Goal: Task Accomplishment & Management: Manage account settings

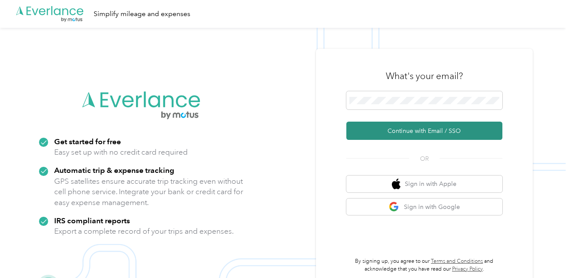
click at [412, 127] on button "Continue with Email / SSO" at bounding box center [424, 130] width 156 height 18
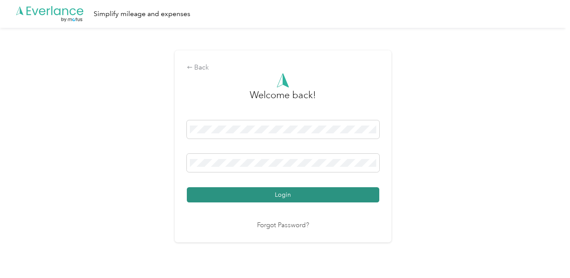
click at [299, 195] on button "Login" at bounding box center [283, 194] width 193 height 15
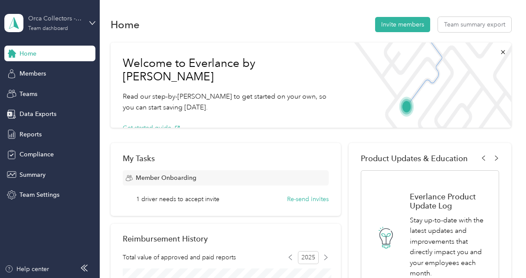
click at [47, 27] on div "Team dashboard" at bounding box center [48, 28] width 40 height 5
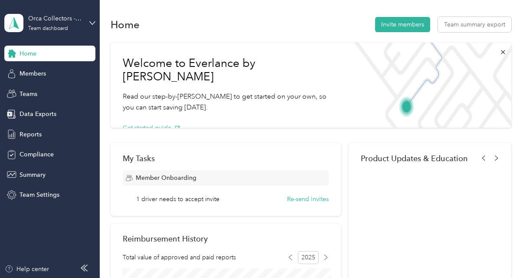
click at [35, 92] on div "Personal dashboard" at bounding box center [39, 90] width 55 height 9
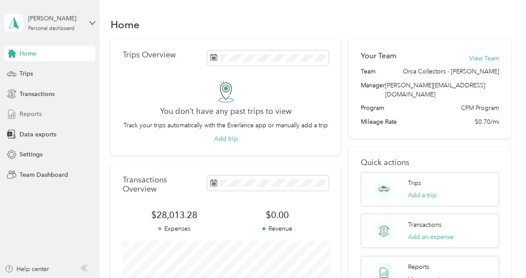
click at [33, 110] on span "Reports" at bounding box center [31, 113] width 22 height 9
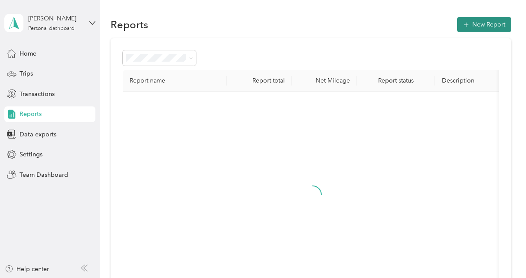
click at [488, 22] on button "New Report" at bounding box center [484, 24] width 54 height 15
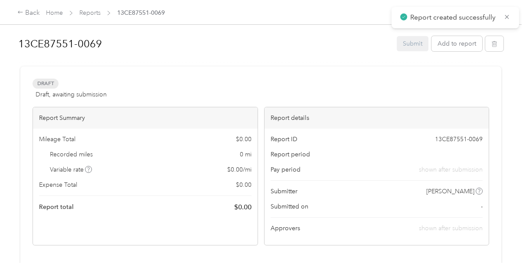
click at [86, 48] on h1 "13CE87551-0069" at bounding box center [204, 43] width 373 height 21
click at [458, 46] on button "Add to report" at bounding box center [456, 43] width 51 height 15
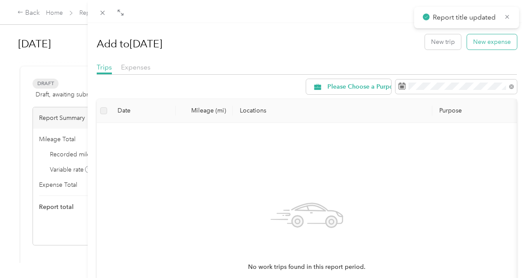
click at [489, 41] on button "New expense" at bounding box center [492, 41] width 50 height 15
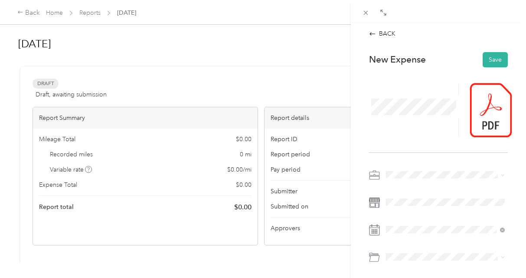
click at [403, 104] on ol "Please Choose a Purpose Employee Morale USPS Mail Run Travel Expense (Not Food)…" at bounding box center [445, 105] width 125 height 121
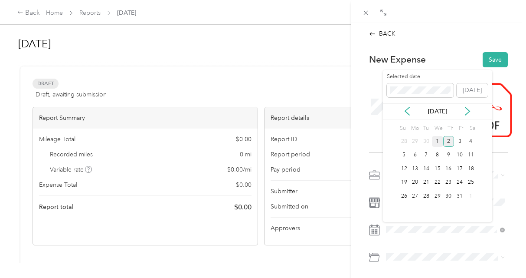
click at [438, 142] on div "1" at bounding box center [437, 141] width 11 height 11
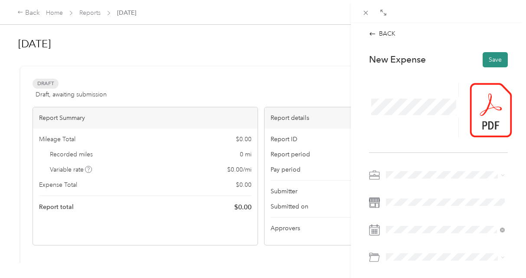
click at [497, 65] on button "Save" at bounding box center [495, 59] width 25 height 15
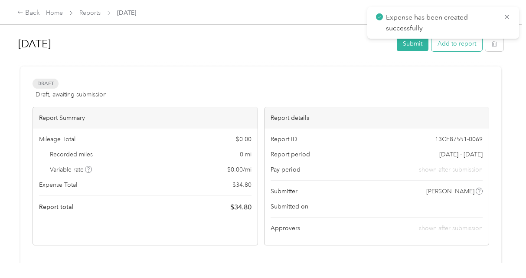
click at [465, 48] on button "Add to report" at bounding box center [456, 43] width 51 height 15
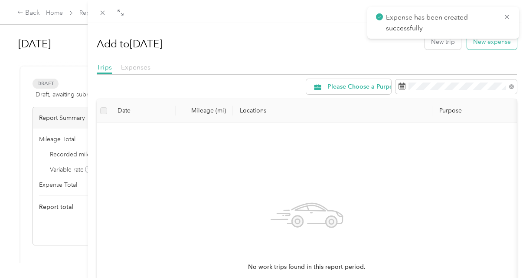
click at [482, 40] on button "New expense" at bounding box center [492, 41] width 50 height 15
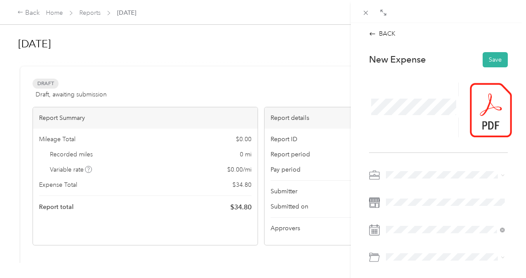
click at [409, 114] on span "Office Supplies" at bounding box center [410, 113] width 42 height 7
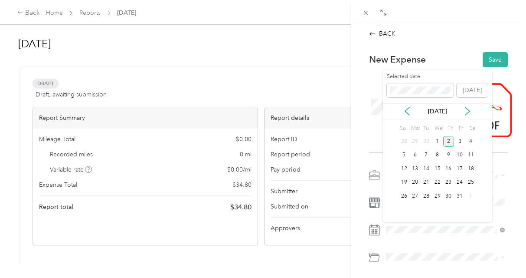
click at [451, 142] on div "2" at bounding box center [448, 141] width 11 height 11
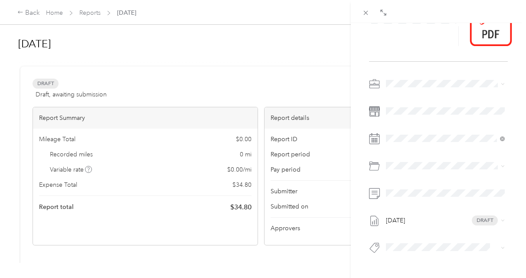
scroll to position [110, 0]
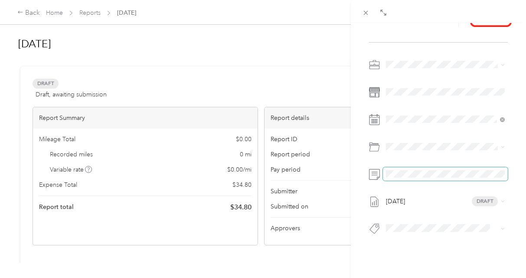
click at [396, 167] on span at bounding box center [445, 174] width 125 height 14
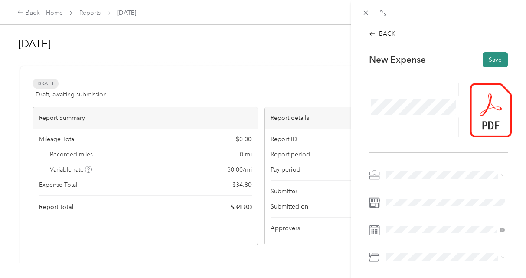
click at [491, 63] on button "Save" at bounding box center [495, 59] width 25 height 15
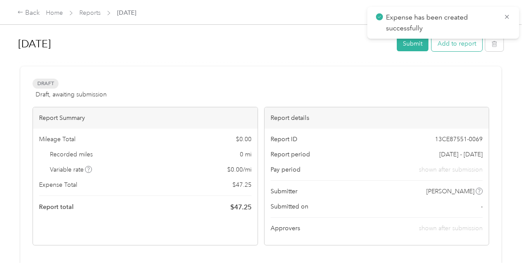
click at [456, 47] on button "Add to report" at bounding box center [456, 43] width 51 height 15
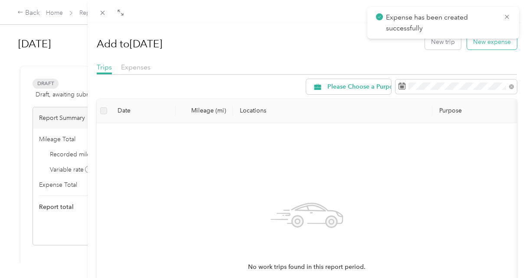
click at [491, 46] on button "New expense" at bounding box center [492, 41] width 50 height 15
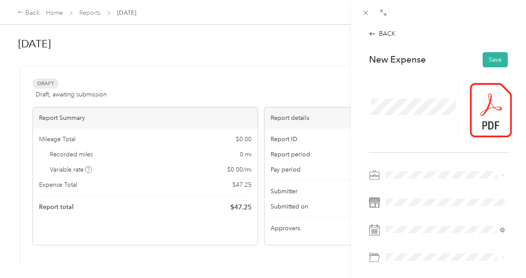
click at [415, 141] on span "Travel Meals and Snacks - No Alcohol" at bounding box center [440, 141] width 103 height 7
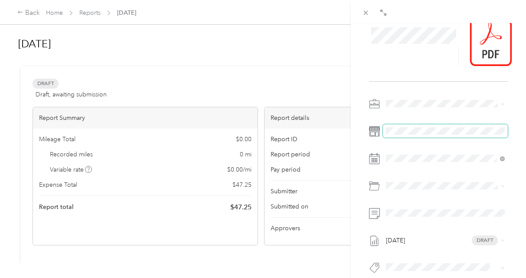
scroll to position [93, 0]
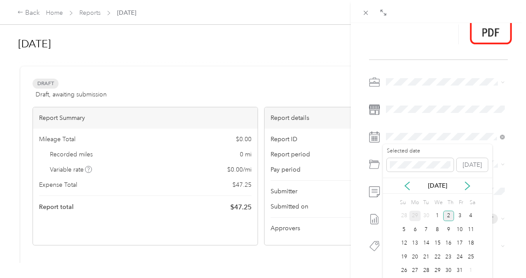
click at [415, 216] on div "29" at bounding box center [414, 215] width 11 height 11
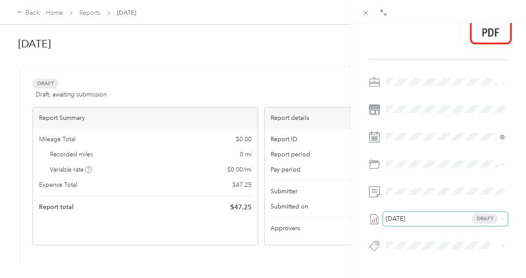
click at [405, 220] on span "[DATE]" at bounding box center [395, 219] width 19 height 6
click at [401, 204] on div "[DATE] Draft" at bounding box center [438, 166] width 139 height 183
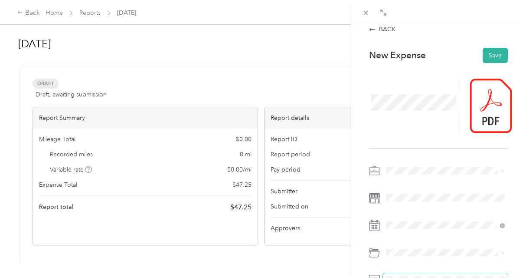
scroll to position [0, 0]
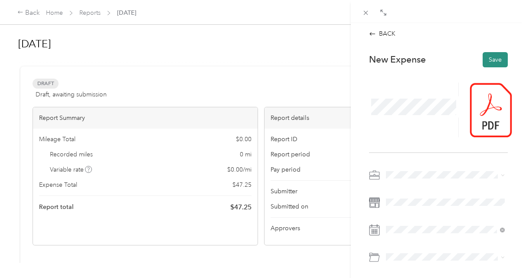
click at [494, 54] on button "Save" at bounding box center [495, 59] width 25 height 15
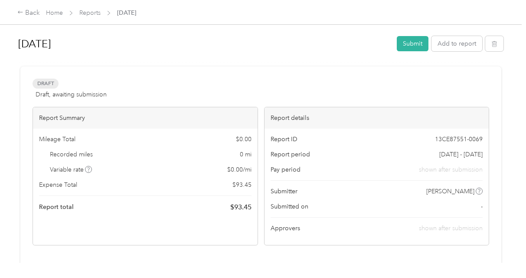
click at [453, 52] on div "[DATE] Submit Add to report" at bounding box center [260, 46] width 485 height 26
click at [454, 44] on button "Add to report" at bounding box center [456, 43] width 51 height 15
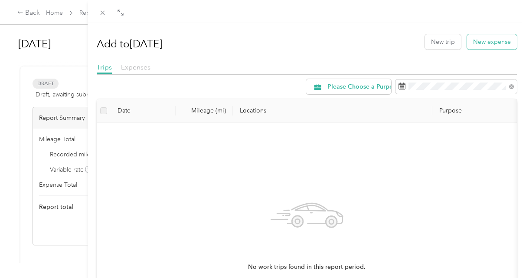
click at [488, 39] on button "New expense" at bounding box center [492, 41] width 50 height 15
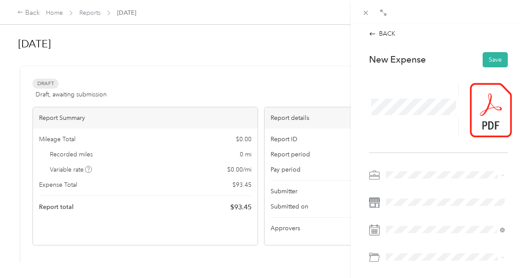
click at [409, 147] on li "Travel Meals and Snacks - No Alcohol" at bounding box center [445, 144] width 125 height 15
click at [406, 234] on span at bounding box center [445, 229] width 125 height 14
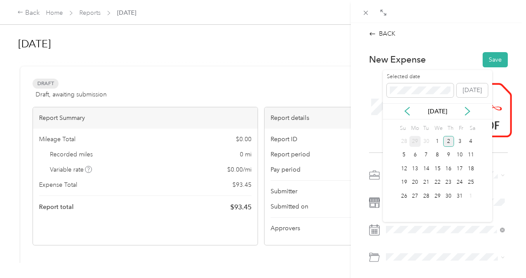
click at [416, 144] on div "29" at bounding box center [414, 141] width 11 height 11
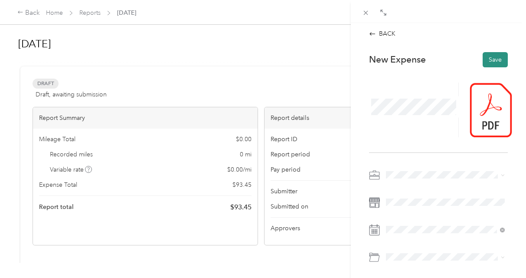
click at [496, 59] on button "Save" at bounding box center [495, 59] width 25 height 15
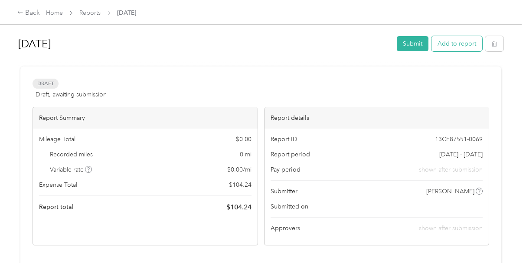
click at [467, 41] on button "Add to report" at bounding box center [456, 43] width 51 height 15
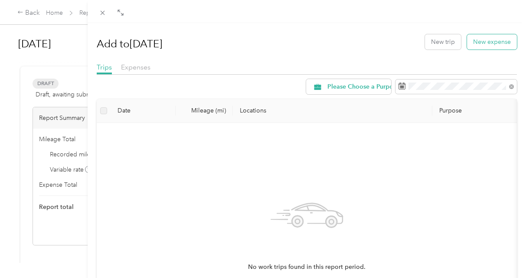
click at [487, 38] on button "New expense" at bounding box center [492, 41] width 50 height 15
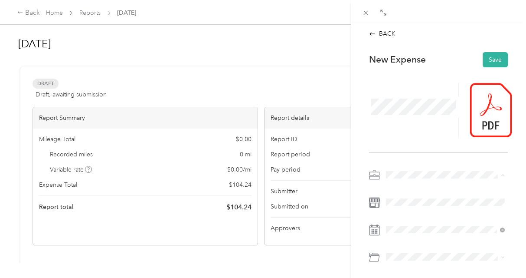
click at [408, 161] on div "Business Meals" at bounding box center [445, 159] width 113 height 9
click at [494, 56] on button "Save" at bounding box center [495, 59] width 25 height 15
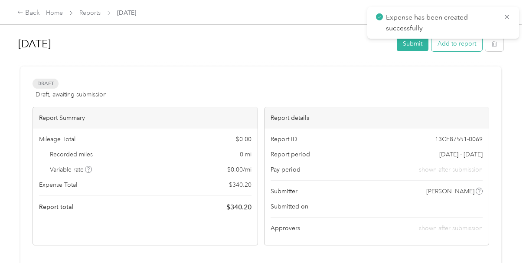
click at [459, 46] on button "Add to report" at bounding box center [456, 43] width 51 height 15
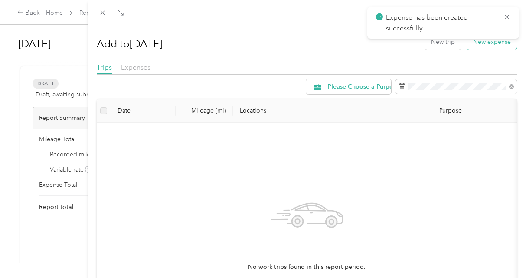
click at [494, 46] on button "New expense" at bounding box center [492, 41] width 50 height 15
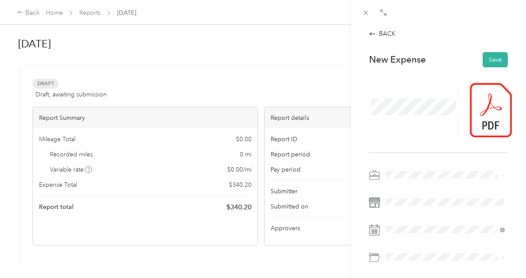
click at [414, 178] on span at bounding box center [445, 175] width 125 height 14
click at [412, 157] on span "Business Meals" at bounding box center [409, 159] width 41 height 7
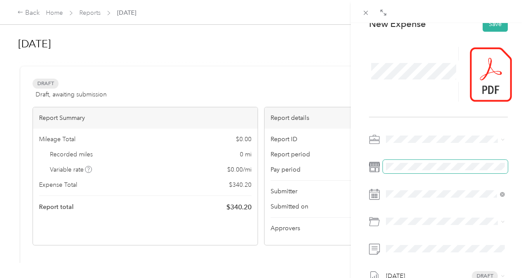
scroll to position [46, 0]
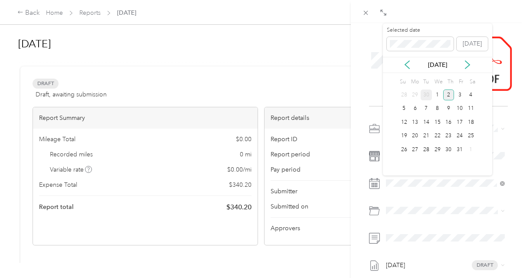
click at [422, 95] on div "30" at bounding box center [426, 94] width 11 height 11
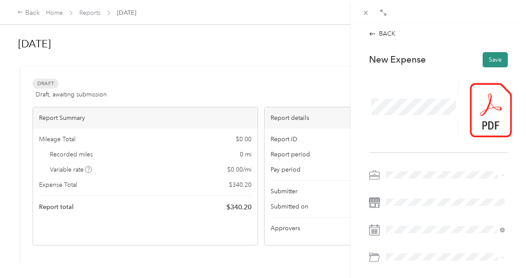
scroll to position [0, 0]
click at [489, 56] on button "Save" at bounding box center [495, 59] width 25 height 15
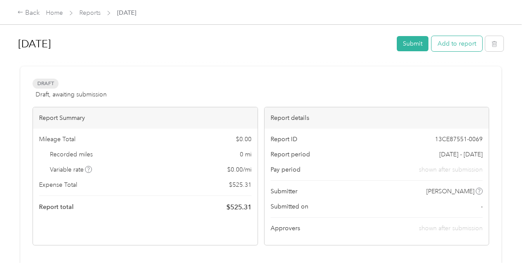
click at [449, 50] on button "Add to report" at bounding box center [456, 43] width 51 height 15
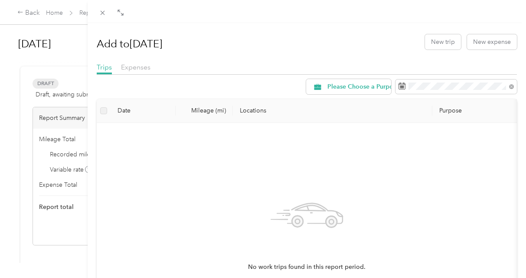
click at [465, 48] on div "New trip New expense" at bounding box center [471, 41] width 92 height 15
click at [484, 42] on button "New expense" at bounding box center [492, 41] width 50 height 15
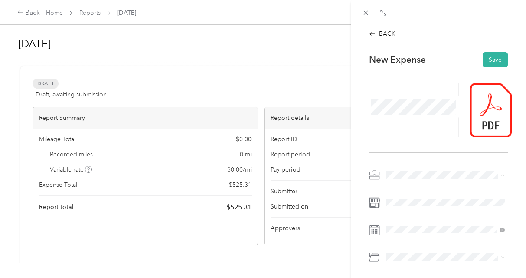
click at [414, 162] on li "Business Meals" at bounding box center [445, 159] width 125 height 15
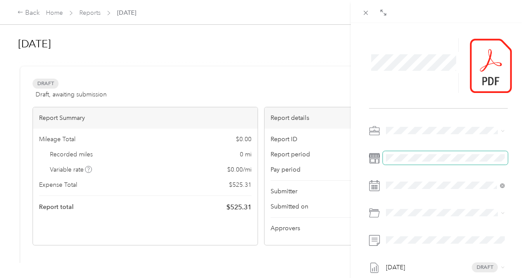
scroll to position [65, 0]
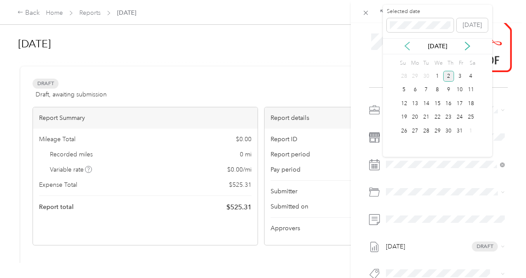
click at [404, 47] on icon at bounding box center [407, 46] width 9 height 9
click at [436, 117] on div "24" at bounding box center [437, 117] width 11 height 11
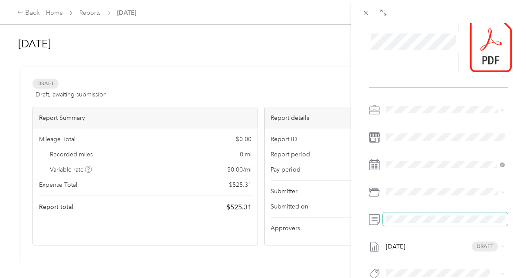
scroll to position [0, 0]
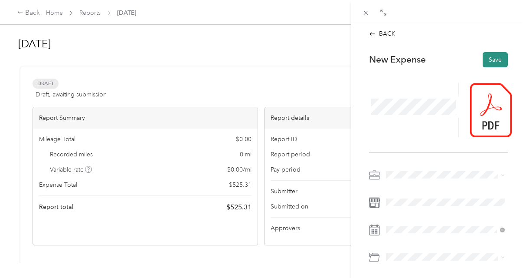
click at [494, 54] on button "Save" at bounding box center [495, 59] width 25 height 15
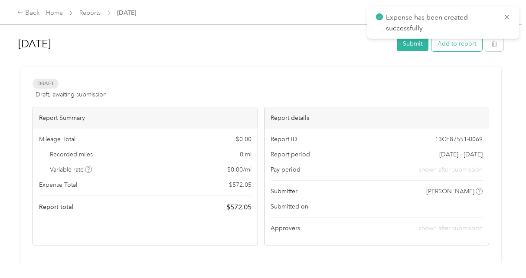
click at [476, 45] on button "Add to report" at bounding box center [456, 43] width 51 height 15
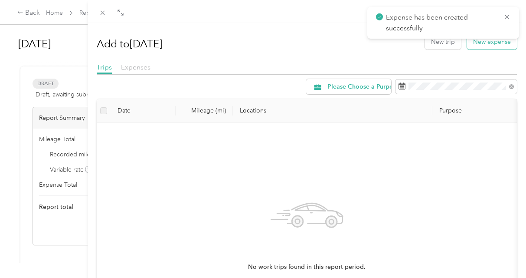
click at [482, 42] on button "New expense" at bounding box center [492, 41] width 50 height 15
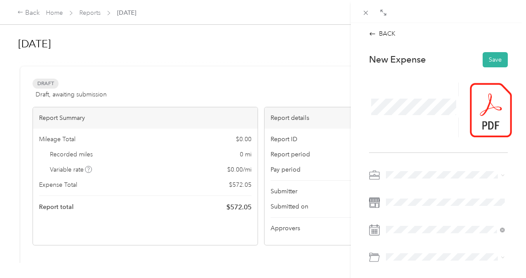
click at [412, 98] on span "Travel Expense (Not Food)" at bounding box center [425, 98] width 73 height 7
click at [493, 61] on button "Save" at bounding box center [495, 59] width 25 height 15
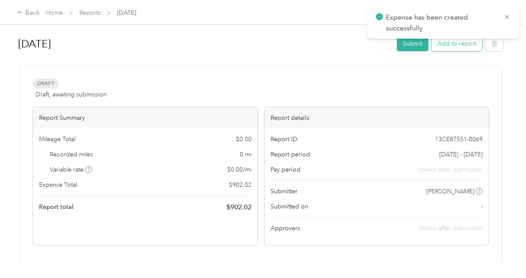
click at [464, 45] on button "Add to report" at bounding box center [456, 43] width 51 height 15
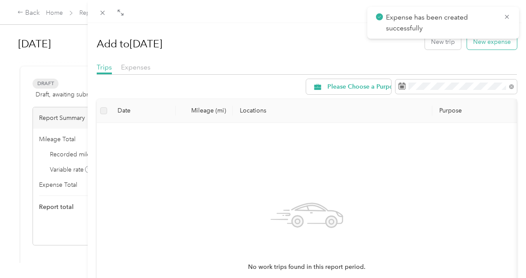
click at [489, 40] on button "New expense" at bounding box center [492, 41] width 50 height 15
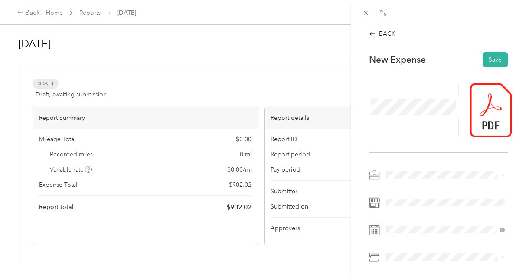
click at [414, 161] on div "Business Meals" at bounding box center [445, 159] width 113 height 9
click at [405, 188] on div "[DATE] Draft" at bounding box center [438, 259] width 139 height 183
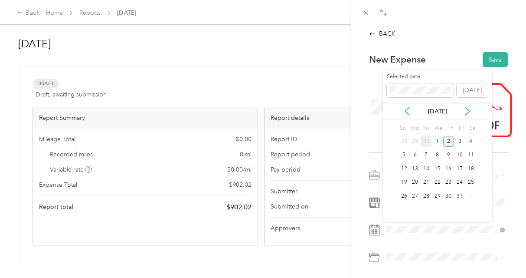
click at [425, 142] on div "30" at bounding box center [426, 141] width 11 height 11
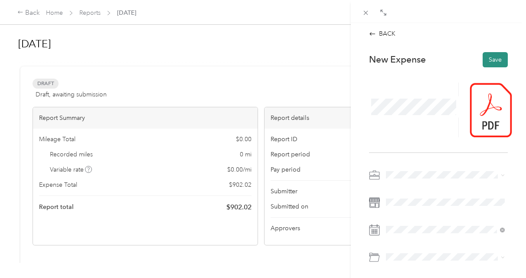
click at [490, 59] on button "Save" at bounding box center [495, 59] width 25 height 15
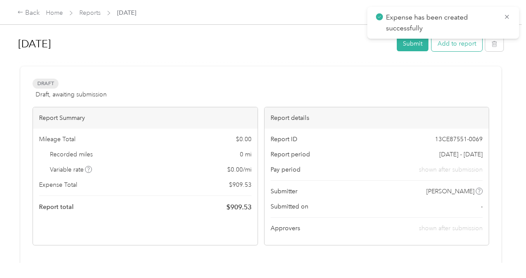
click at [467, 46] on button "Add to report" at bounding box center [456, 43] width 51 height 15
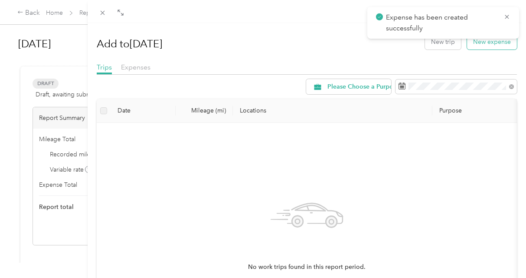
click at [490, 44] on button "New expense" at bounding box center [492, 41] width 50 height 15
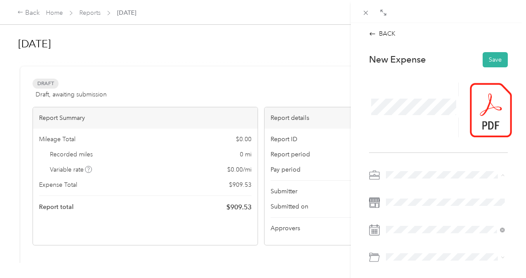
click at [417, 157] on span "Business Meals" at bounding box center [409, 159] width 41 height 7
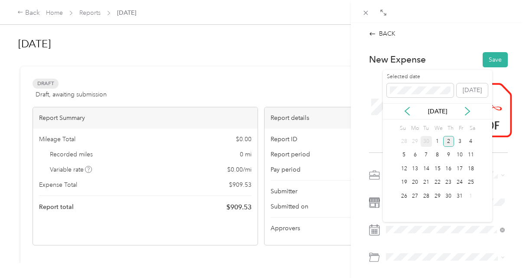
click at [427, 144] on div "30" at bounding box center [426, 141] width 11 height 11
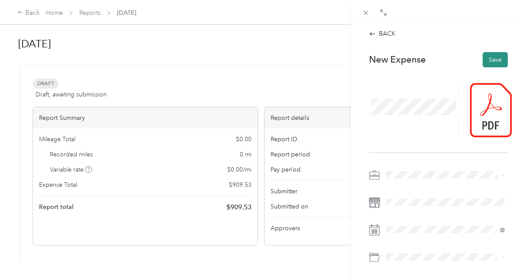
click at [503, 56] on button "Save" at bounding box center [495, 59] width 25 height 15
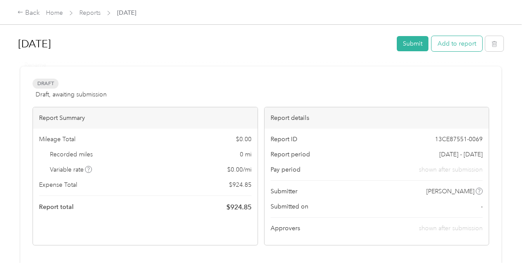
click at [470, 50] on button "Add to report" at bounding box center [456, 43] width 51 height 15
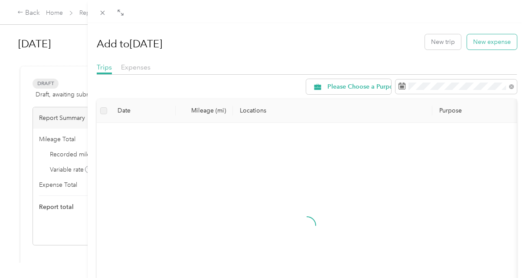
click at [486, 45] on button "New expense" at bounding box center [492, 41] width 50 height 15
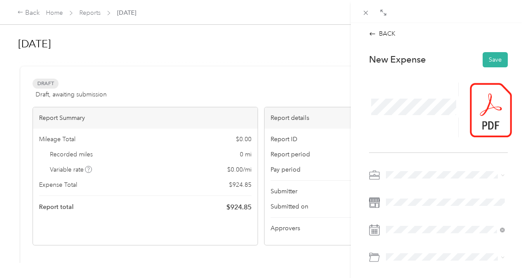
click at [414, 98] on span "Travel Expense (Not Food)" at bounding box center [425, 98] width 73 height 7
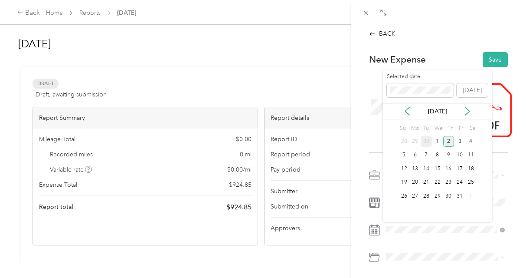
click at [425, 141] on div "30" at bounding box center [426, 141] width 11 height 11
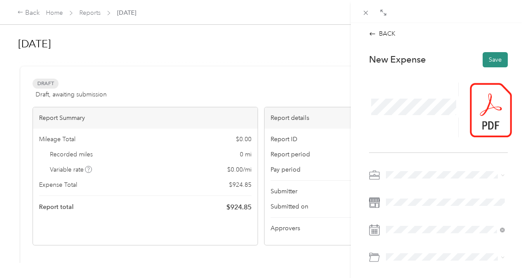
click at [497, 55] on button "Save" at bounding box center [495, 59] width 25 height 15
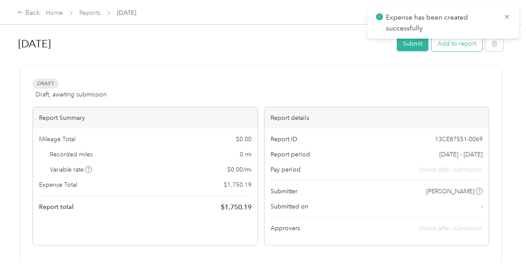
click at [469, 43] on button "Add to report" at bounding box center [456, 43] width 51 height 15
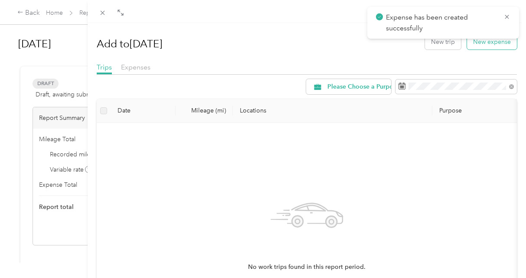
click at [487, 43] on button "New expense" at bounding box center [492, 41] width 50 height 15
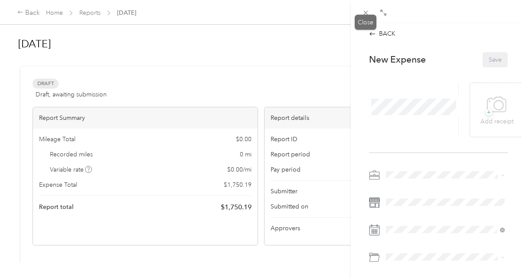
click at [364, 15] on icon at bounding box center [365, 12] width 7 height 7
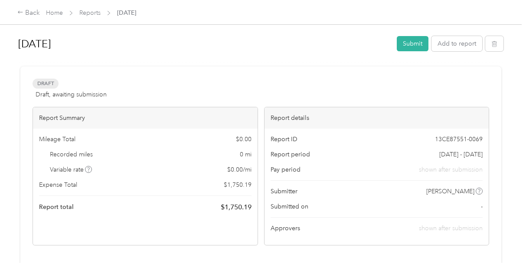
click at [109, 124] on div "Report Summary" at bounding box center [145, 117] width 225 height 21
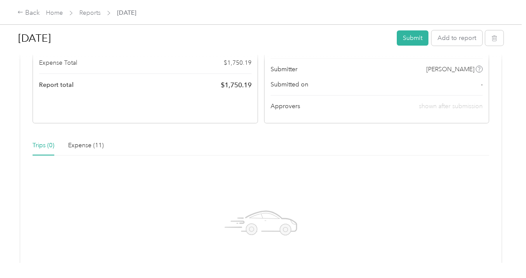
scroll to position [156, 0]
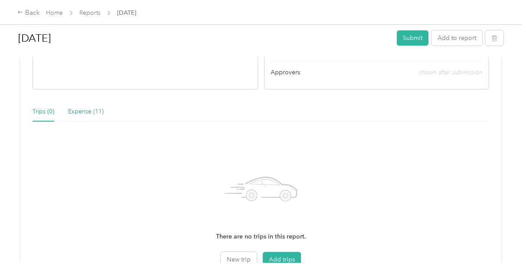
click at [89, 113] on div "Expense (11)" at bounding box center [86, 112] width 36 height 10
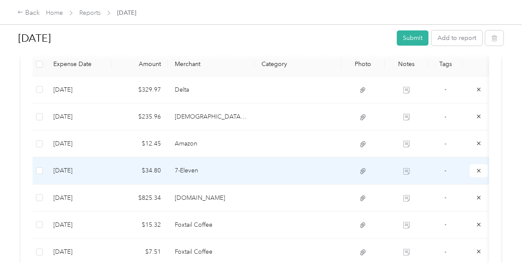
scroll to position [224, 0]
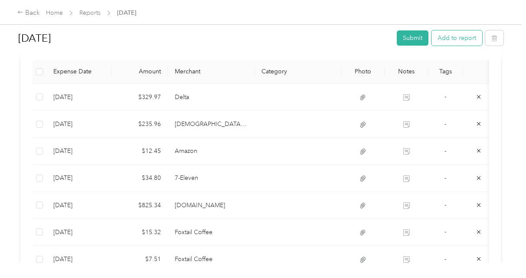
click at [462, 40] on button "Add to report" at bounding box center [456, 37] width 51 height 15
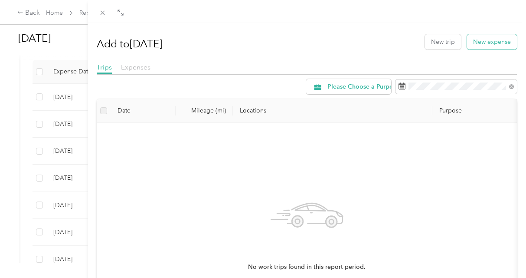
click at [485, 42] on button "New expense" at bounding box center [492, 41] width 50 height 15
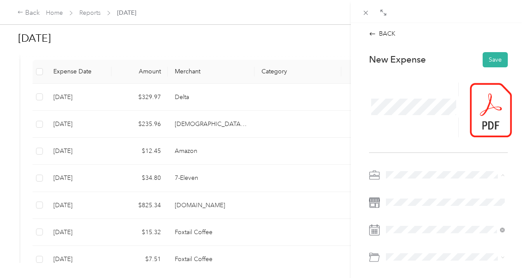
click at [415, 100] on li "Travel Expense (Not Food)" at bounding box center [445, 98] width 125 height 15
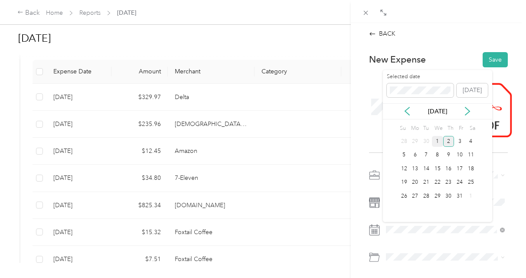
click at [437, 140] on div "1" at bounding box center [437, 141] width 11 height 11
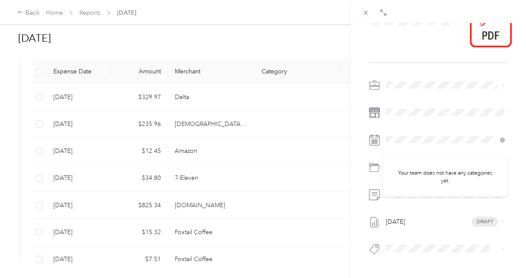
scroll to position [120, 0]
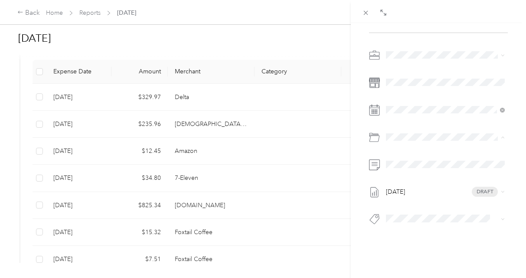
click at [353, 182] on div "BACK This expense cannot be edited because it is either under review, approved,…" at bounding box center [438, 162] width 175 height 278
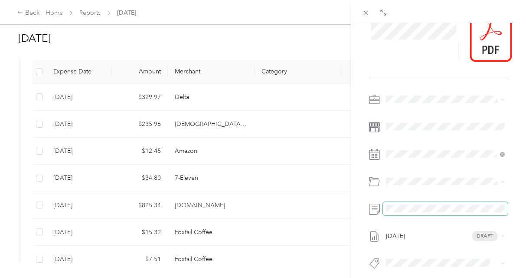
scroll to position [0, 0]
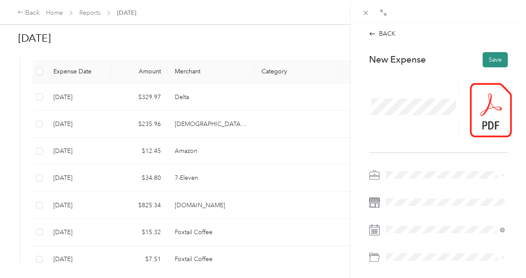
click at [493, 54] on button "Save" at bounding box center [495, 59] width 25 height 15
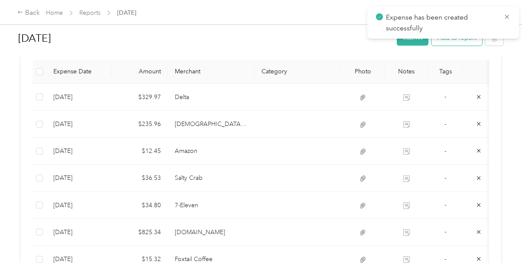
click at [471, 39] on button "Add to report" at bounding box center [456, 37] width 51 height 15
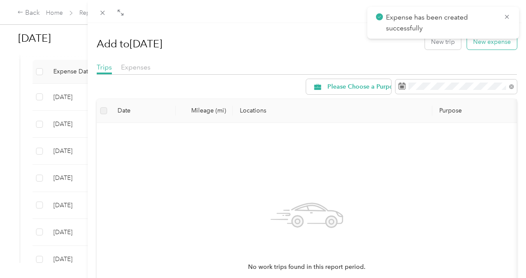
click at [485, 48] on button "New expense" at bounding box center [492, 41] width 50 height 15
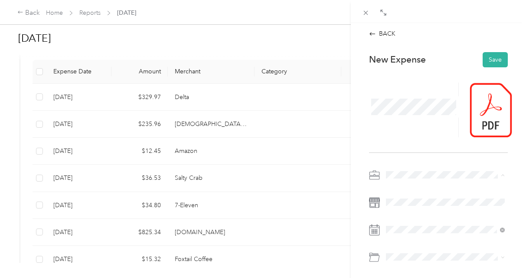
click at [411, 277] on div "Drag to resize Click to close BACK This expense cannot be edited because it is …" at bounding box center [261, 278] width 522 height 0
click at [406, 233] on span at bounding box center [445, 229] width 125 height 14
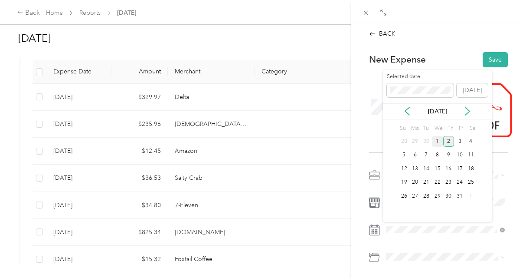
click at [437, 139] on div "1" at bounding box center [437, 141] width 11 height 11
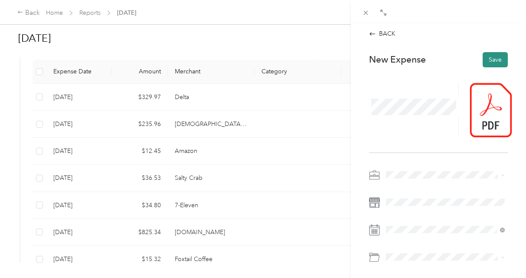
click at [494, 58] on button "Save" at bounding box center [495, 59] width 25 height 15
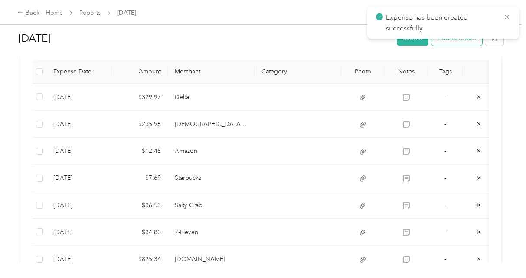
click at [452, 40] on button "Add to report" at bounding box center [456, 37] width 51 height 15
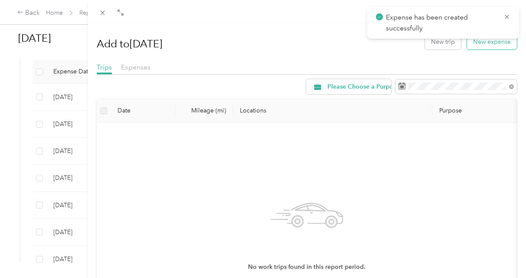
click at [491, 45] on button "New expense" at bounding box center [492, 41] width 50 height 15
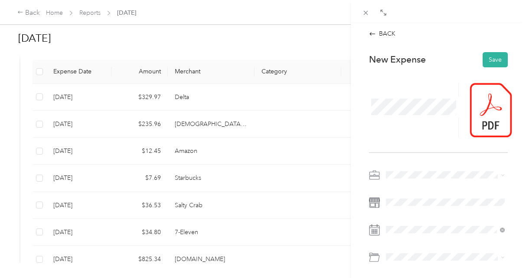
click at [408, 169] on span at bounding box center [445, 175] width 125 height 14
click at [407, 162] on div "Business Meals" at bounding box center [445, 159] width 113 height 9
click at [402, 197] on span at bounding box center [445, 202] width 125 height 14
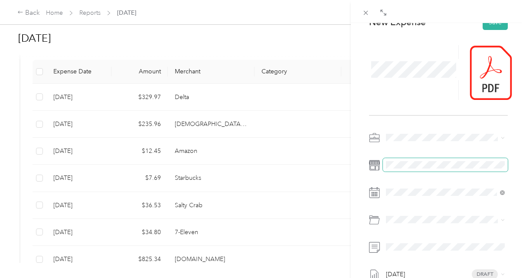
scroll to position [81, 0]
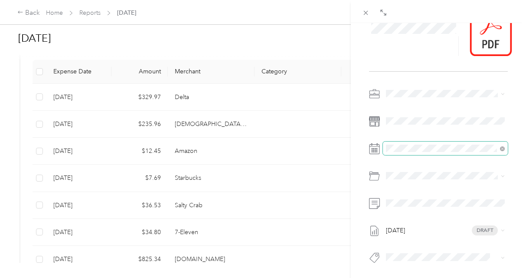
click at [409, 143] on span at bounding box center [445, 148] width 125 height 14
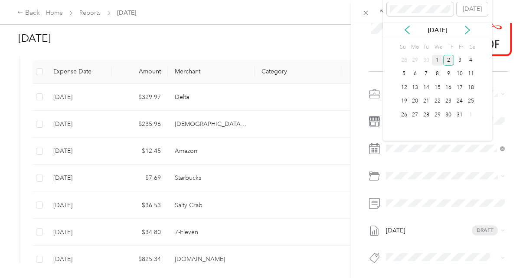
click at [437, 61] on div "1" at bounding box center [437, 60] width 11 height 11
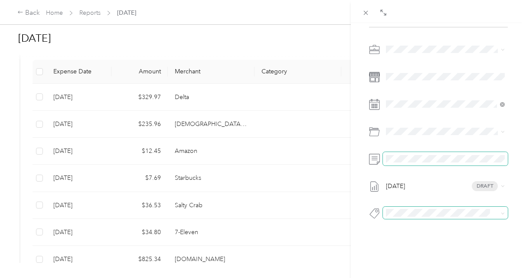
scroll to position [0, 0]
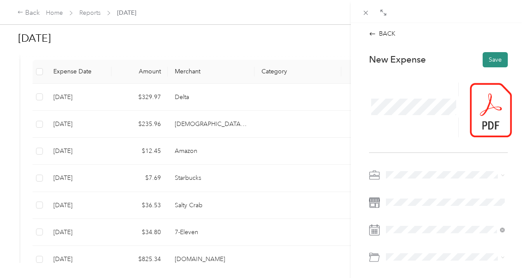
click at [496, 62] on button "Save" at bounding box center [495, 59] width 25 height 15
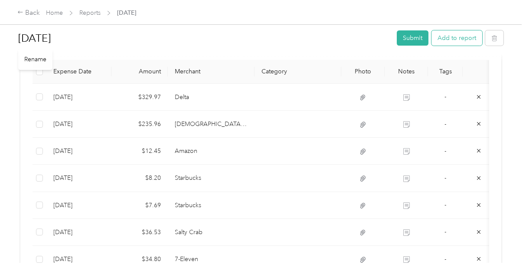
click at [471, 38] on button "Add to report" at bounding box center [456, 37] width 51 height 15
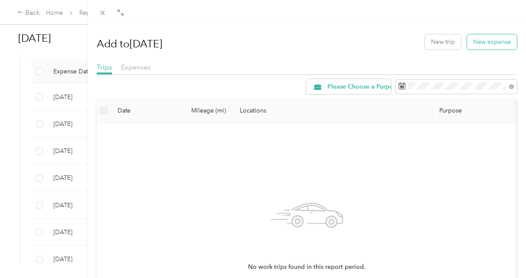
click at [492, 48] on button "New expense" at bounding box center [492, 41] width 50 height 15
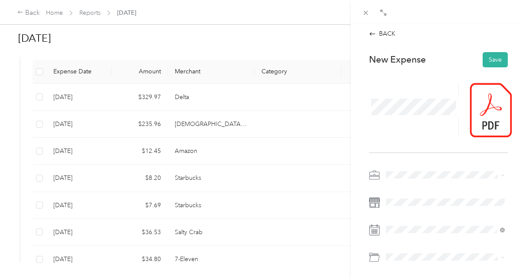
click at [412, 162] on li "Business Meals" at bounding box center [445, 159] width 125 height 15
click at [410, 235] on span at bounding box center [445, 229] width 125 height 14
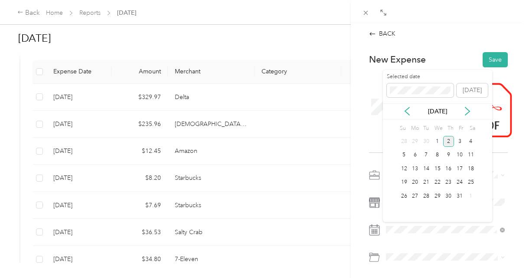
click at [402, 106] on div "[DATE]" at bounding box center [437, 111] width 109 height 16
click at [406, 110] on icon at bounding box center [407, 111] width 4 height 8
click at [436, 181] on div "24" at bounding box center [437, 182] width 11 height 11
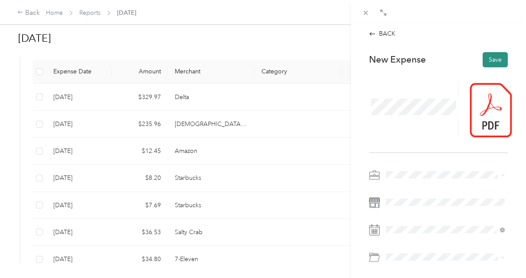
click at [494, 62] on button "Save" at bounding box center [495, 59] width 25 height 15
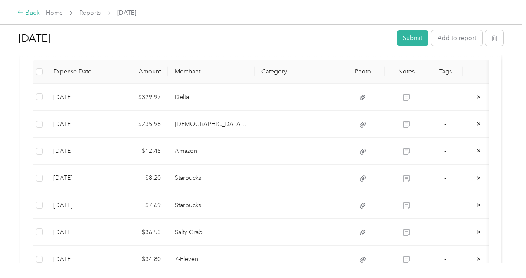
click at [20, 14] on icon at bounding box center [20, 12] width 6 height 6
